Goal: Information Seeking & Learning: Check status

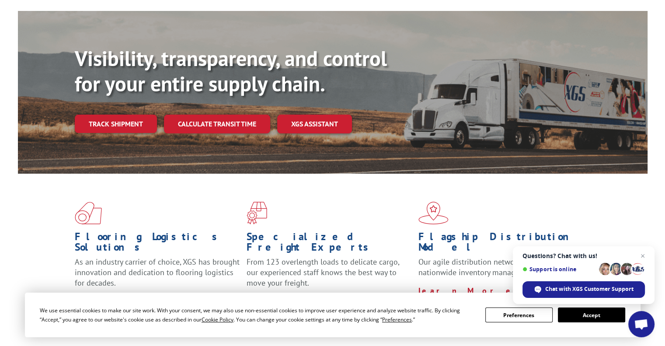
scroll to position [87, 0]
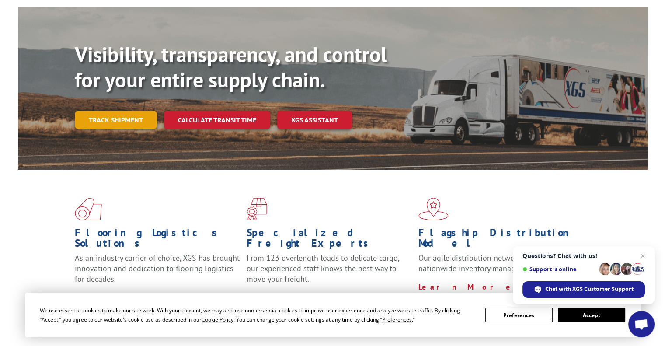
click at [100, 111] on link "Track shipment" at bounding box center [116, 120] width 82 height 18
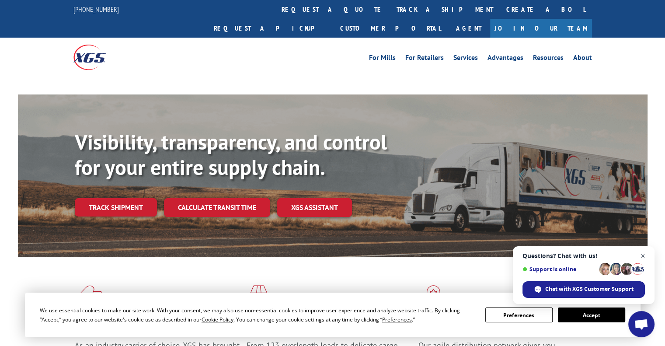
click at [642, 253] on span "Open chat" at bounding box center [643, 256] width 11 height 11
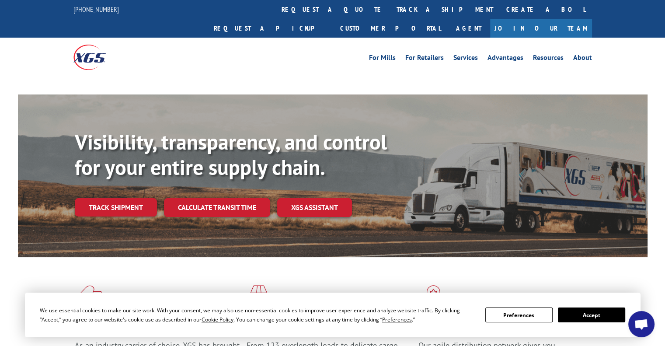
click at [598, 317] on button "Accept" at bounding box center [591, 315] width 67 height 15
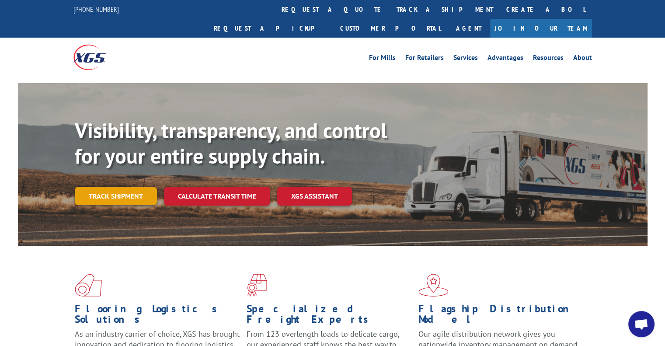
click at [121, 187] on link "Track shipment" at bounding box center [116, 196] width 82 height 18
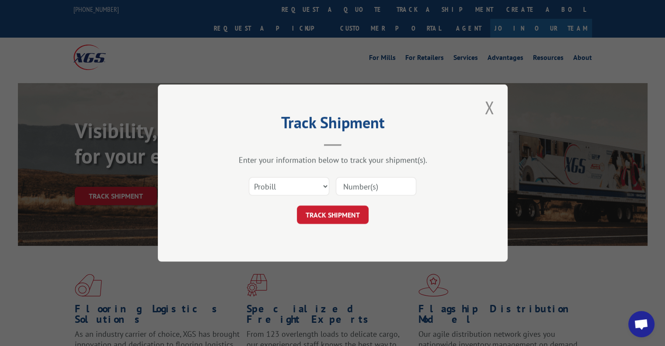
click at [359, 186] on input at bounding box center [376, 186] width 80 height 18
type input "1749987"
click at [316, 217] on button "TRACK SHIPMENT" at bounding box center [333, 215] width 72 height 18
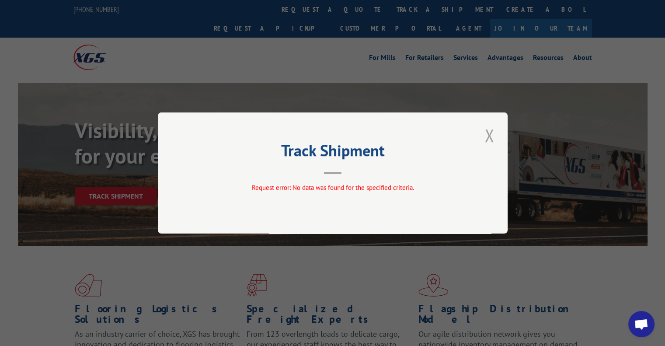
click at [489, 134] on button "Close modal" at bounding box center [489, 135] width 15 height 24
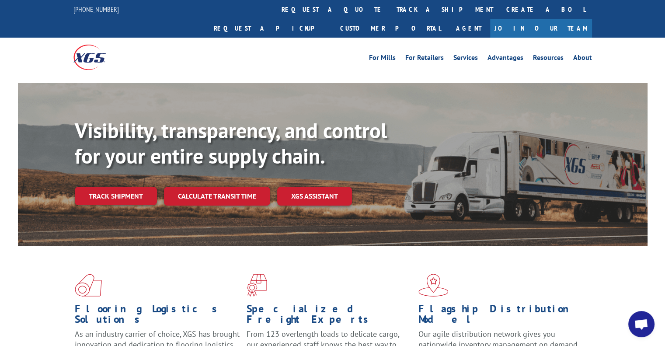
click at [134, 187] on link "Track shipment" at bounding box center [116, 196] width 82 height 18
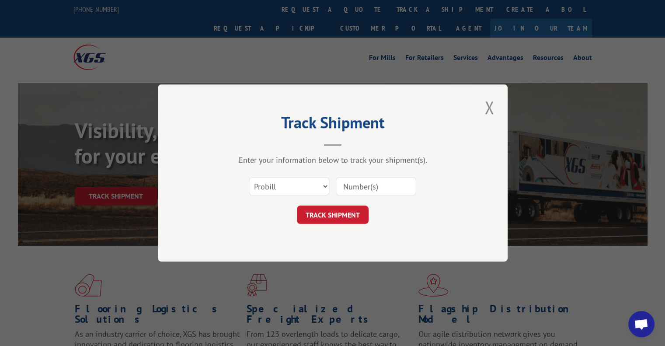
drag, startPoint x: 343, startPoint y: 187, endPoint x: 392, endPoint y: 194, distance: 49.5
click at [343, 187] on input at bounding box center [376, 186] width 80 height 18
click at [367, 185] on input "1749987" at bounding box center [376, 186] width 80 height 18
type input "17499887"
click at [343, 217] on button "TRACK SHIPMENT" at bounding box center [333, 215] width 72 height 18
